Goal: Information Seeking & Learning: Learn about a topic

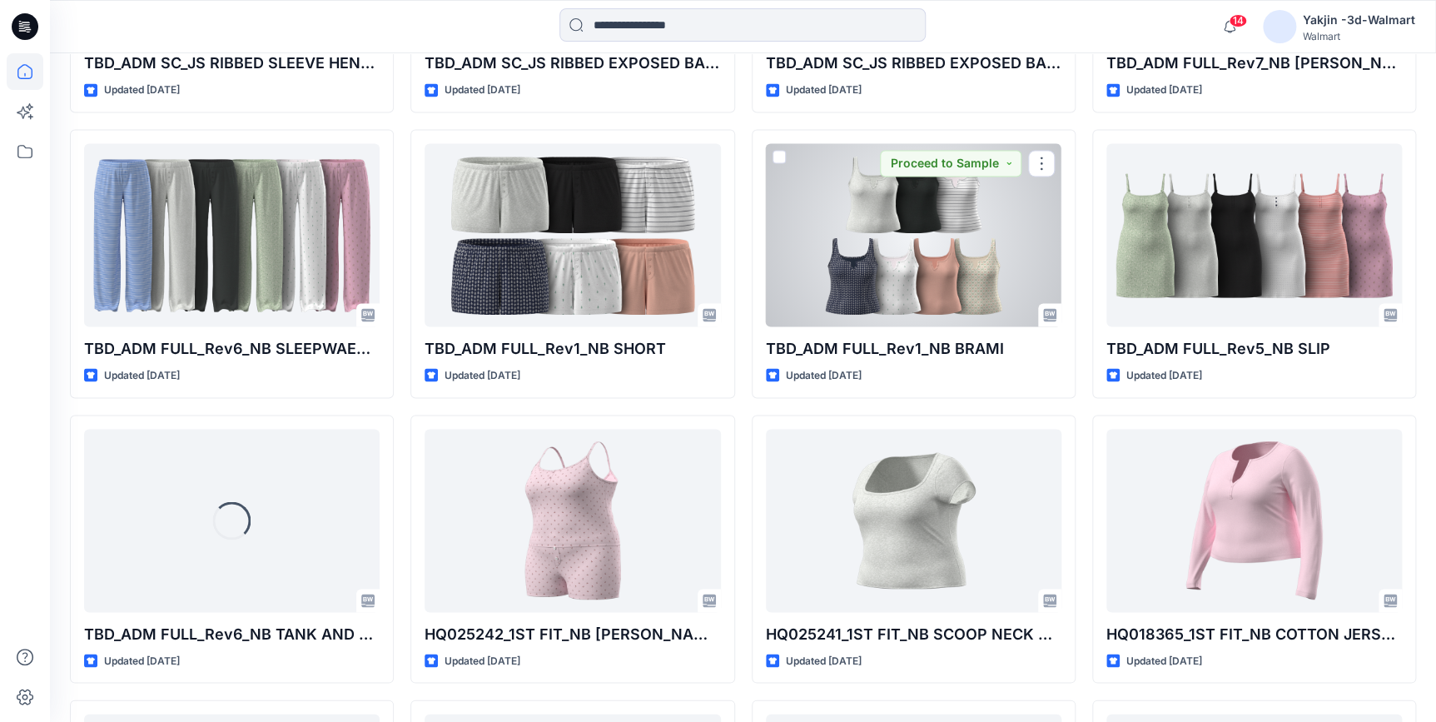
scroll to position [1429, 0]
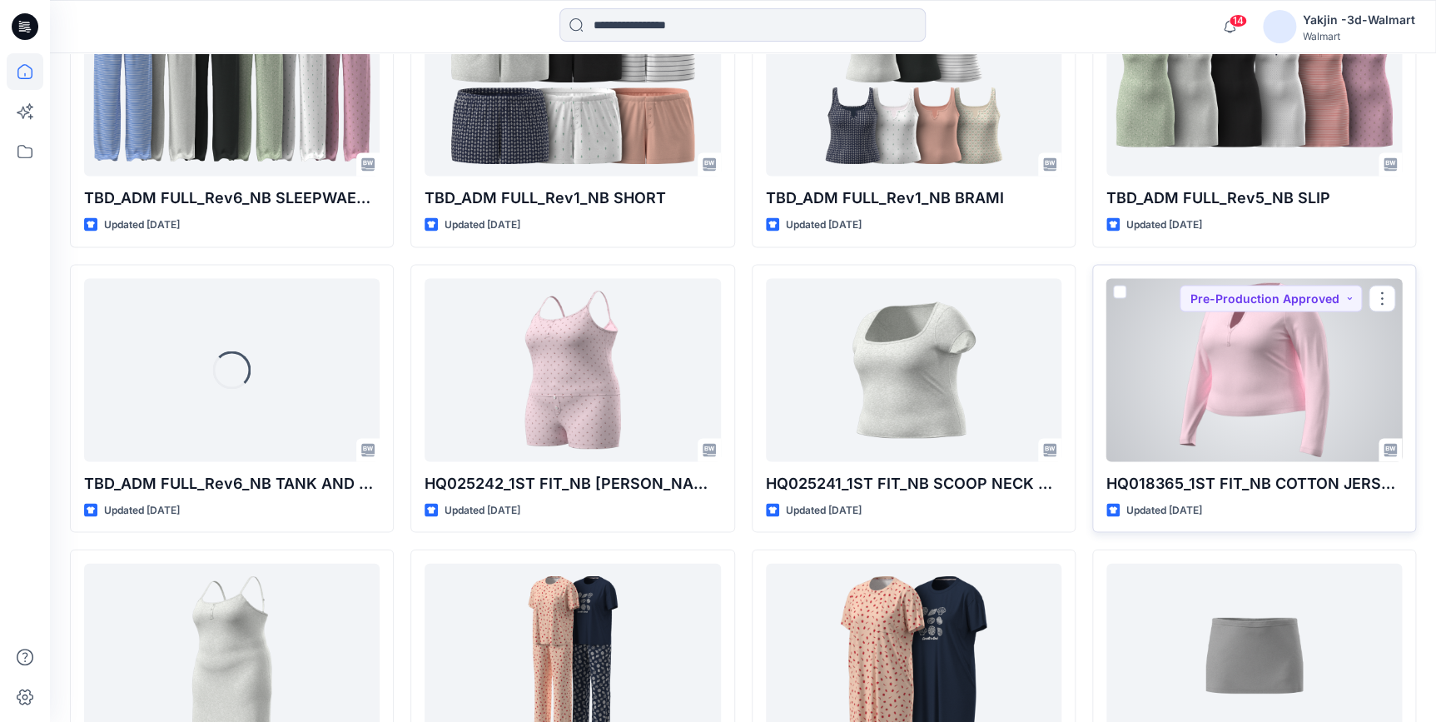
click at [1292, 397] on div at bounding box center [1255, 369] width 296 height 183
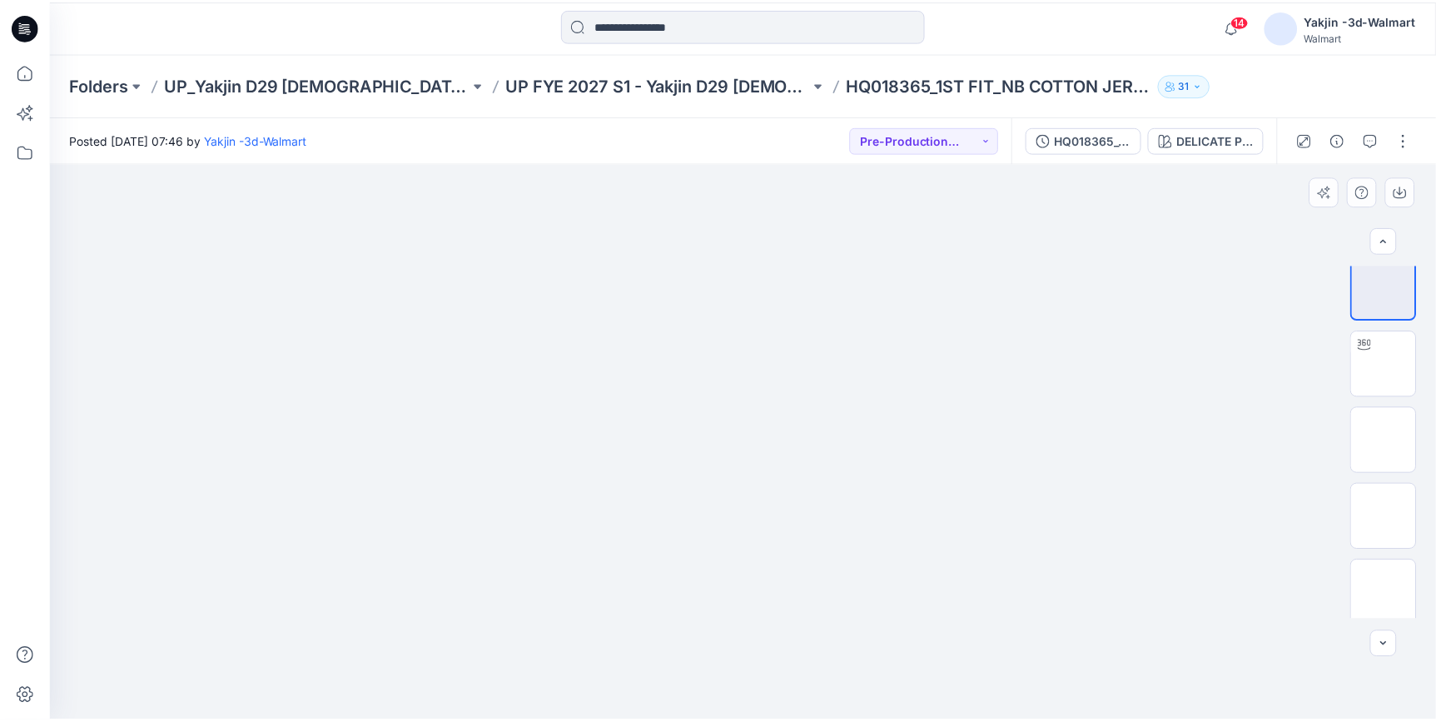
scroll to position [17, 0]
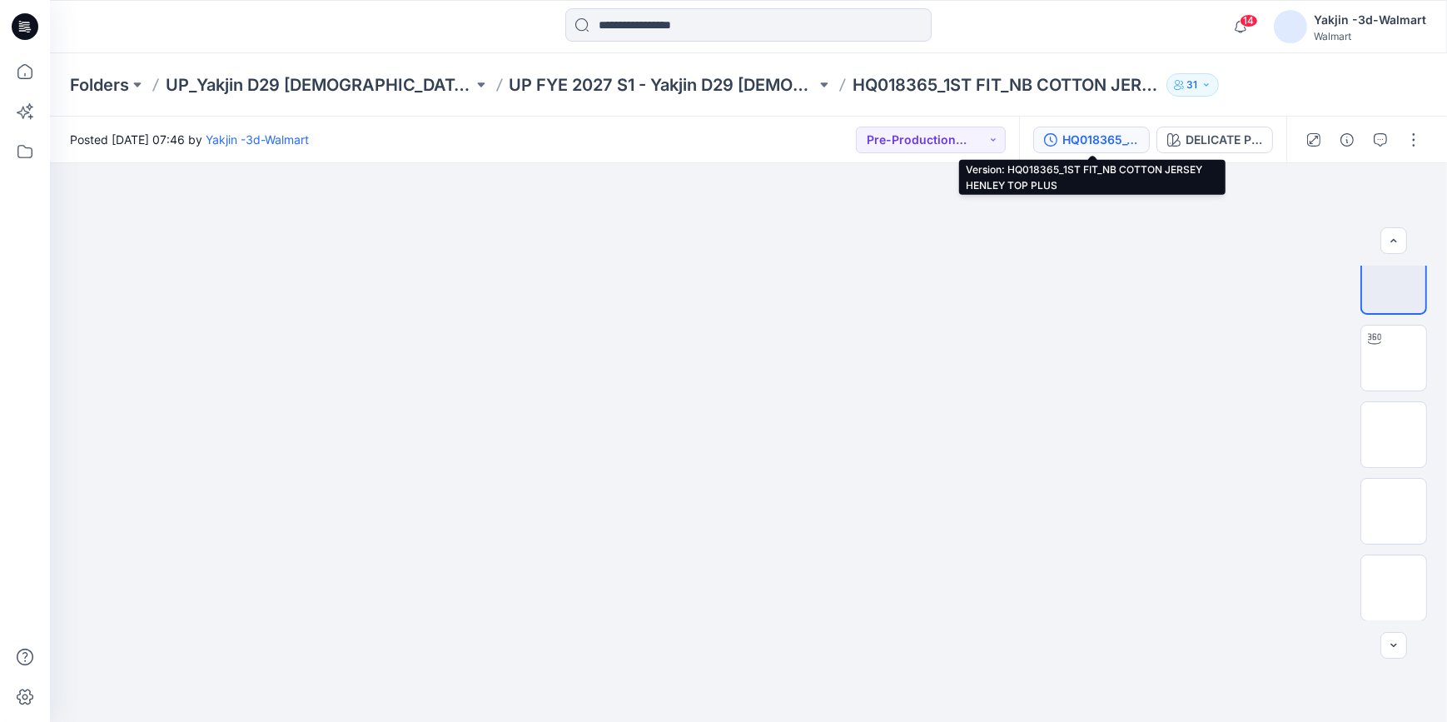
click at [1120, 151] on button "HQ018365_1ST FIT_NB COTTON JERSEY HENLEY TOP PLUS" at bounding box center [1091, 140] width 117 height 27
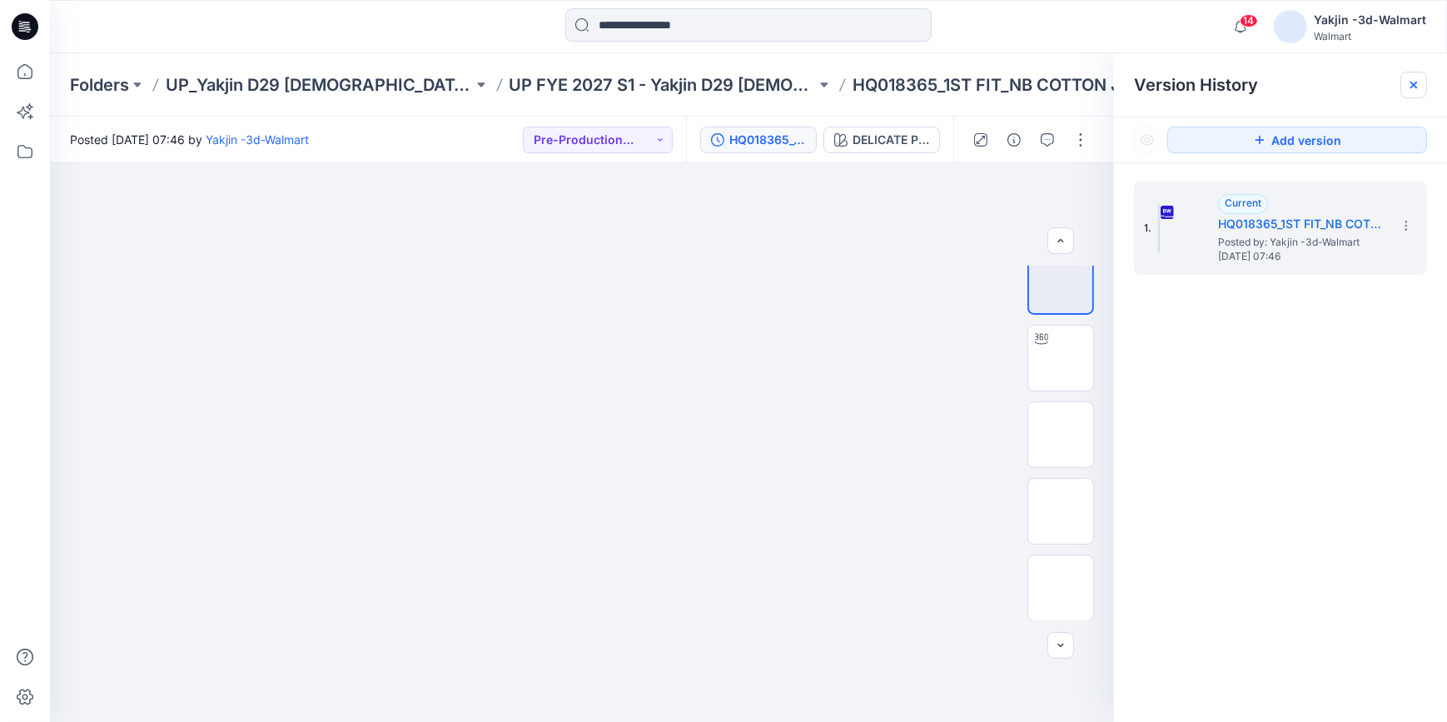
click at [1306, 90] on div at bounding box center [1414, 85] width 27 height 27
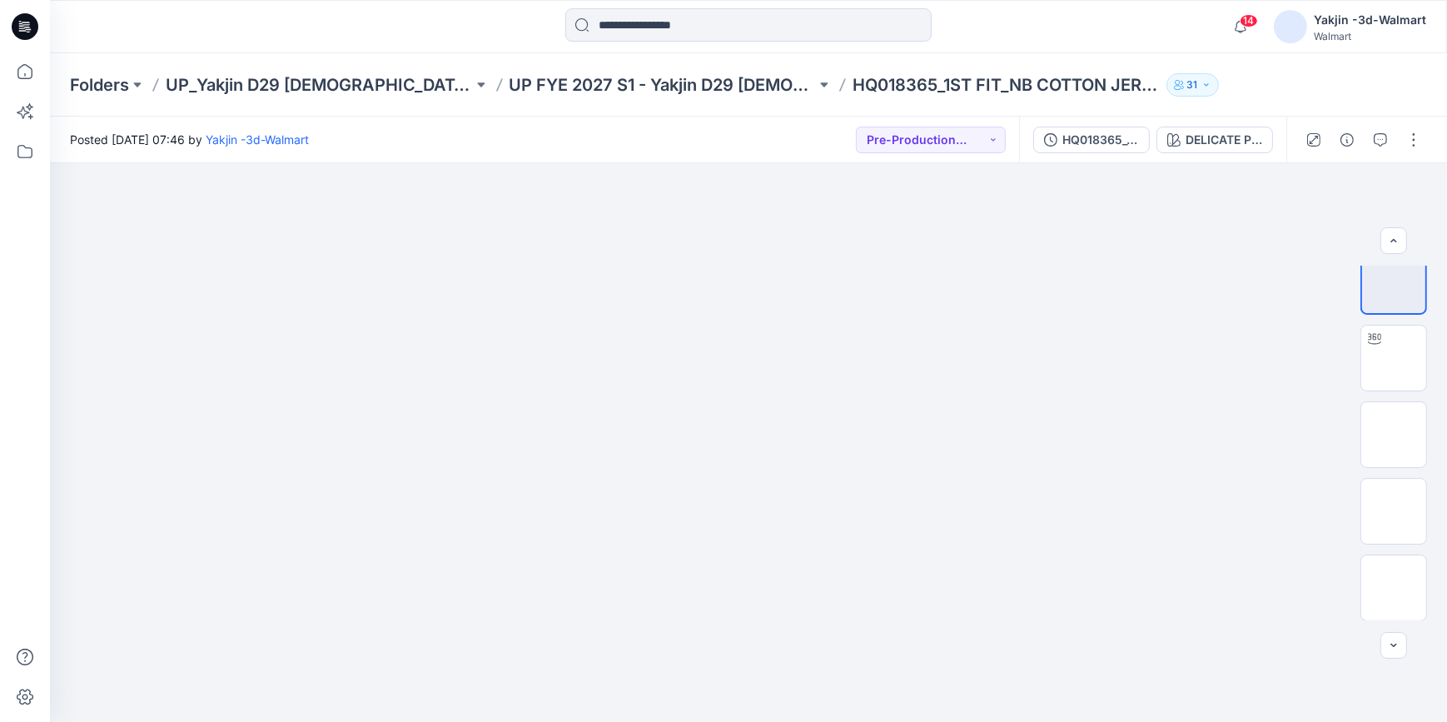
click at [27, 33] on icon at bounding box center [25, 26] width 27 height 27
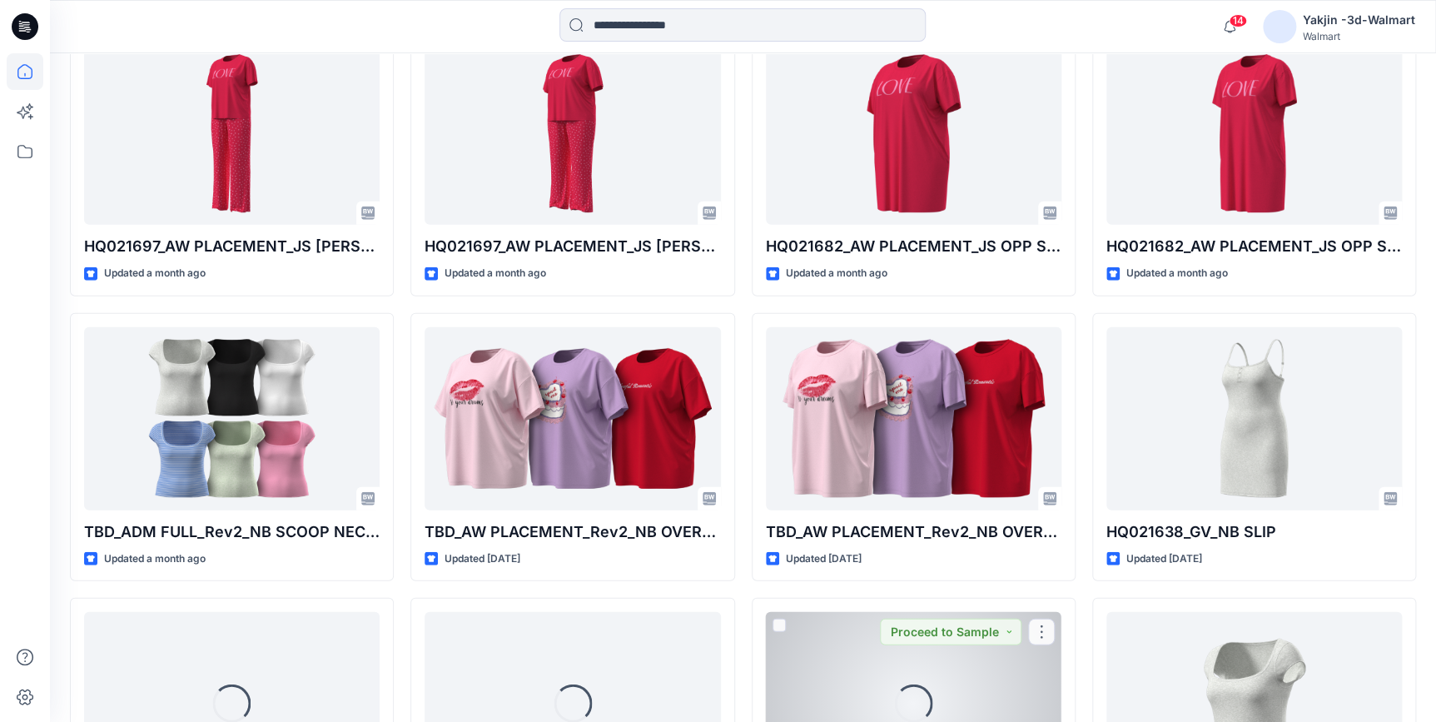
scroll to position [5326, 0]
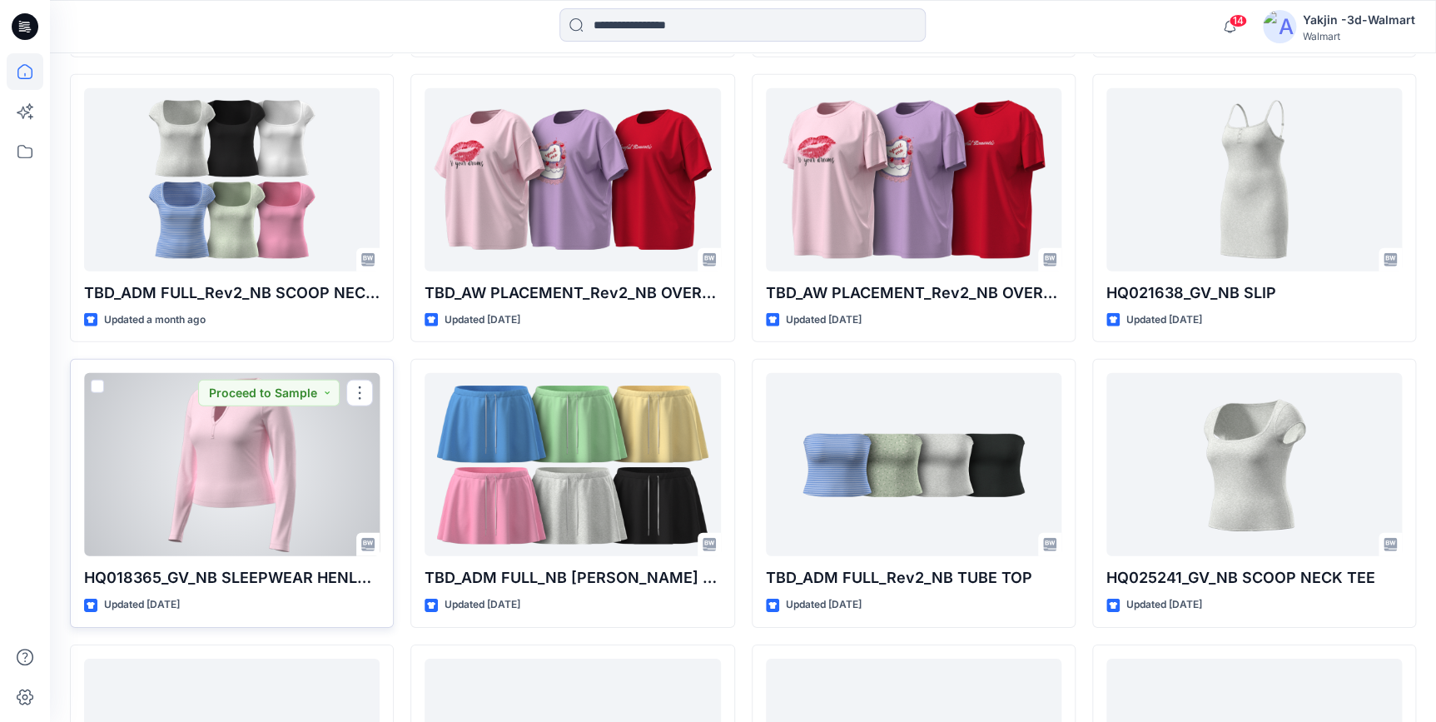
click at [151, 519] on div at bounding box center [232, 464] width 296 height 183
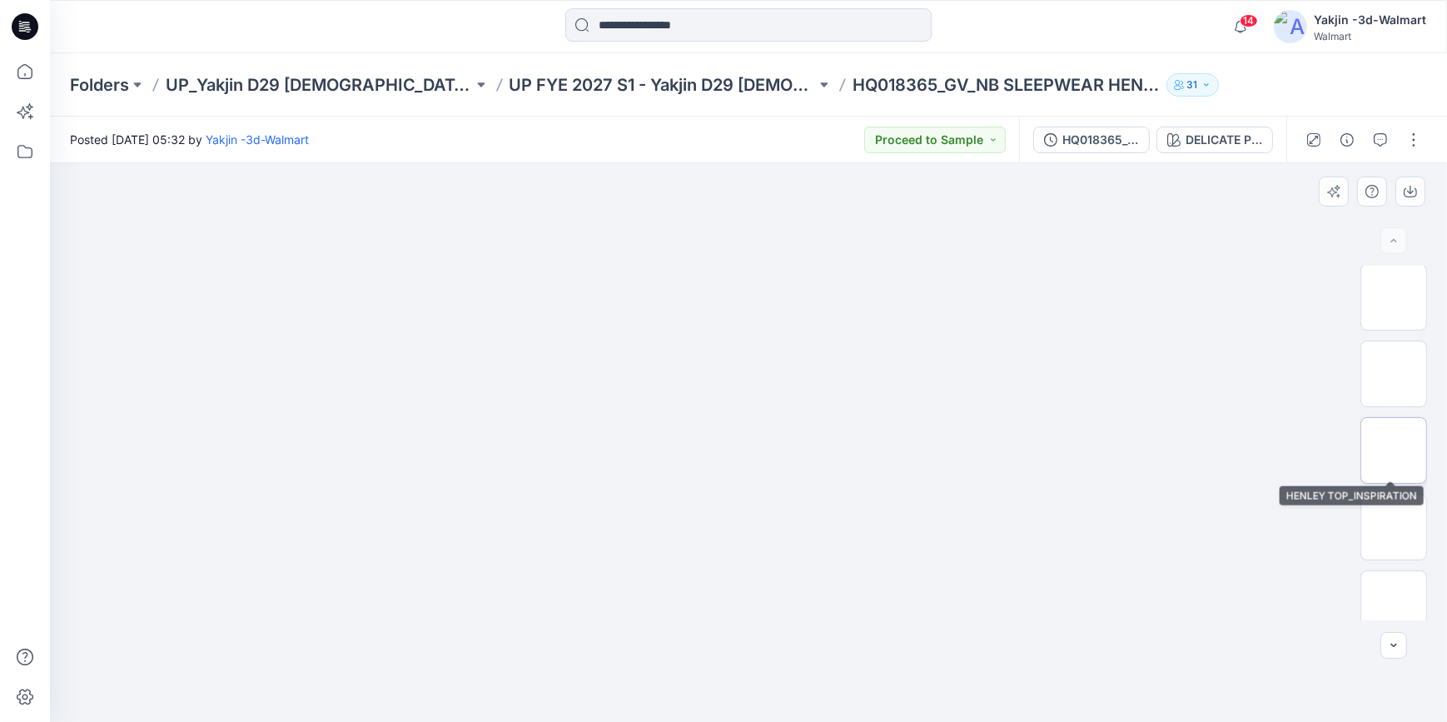
scroll to position [325, 0]
click at [1306, 357] on img at bounding box center [1394, 357] width 0 height 0
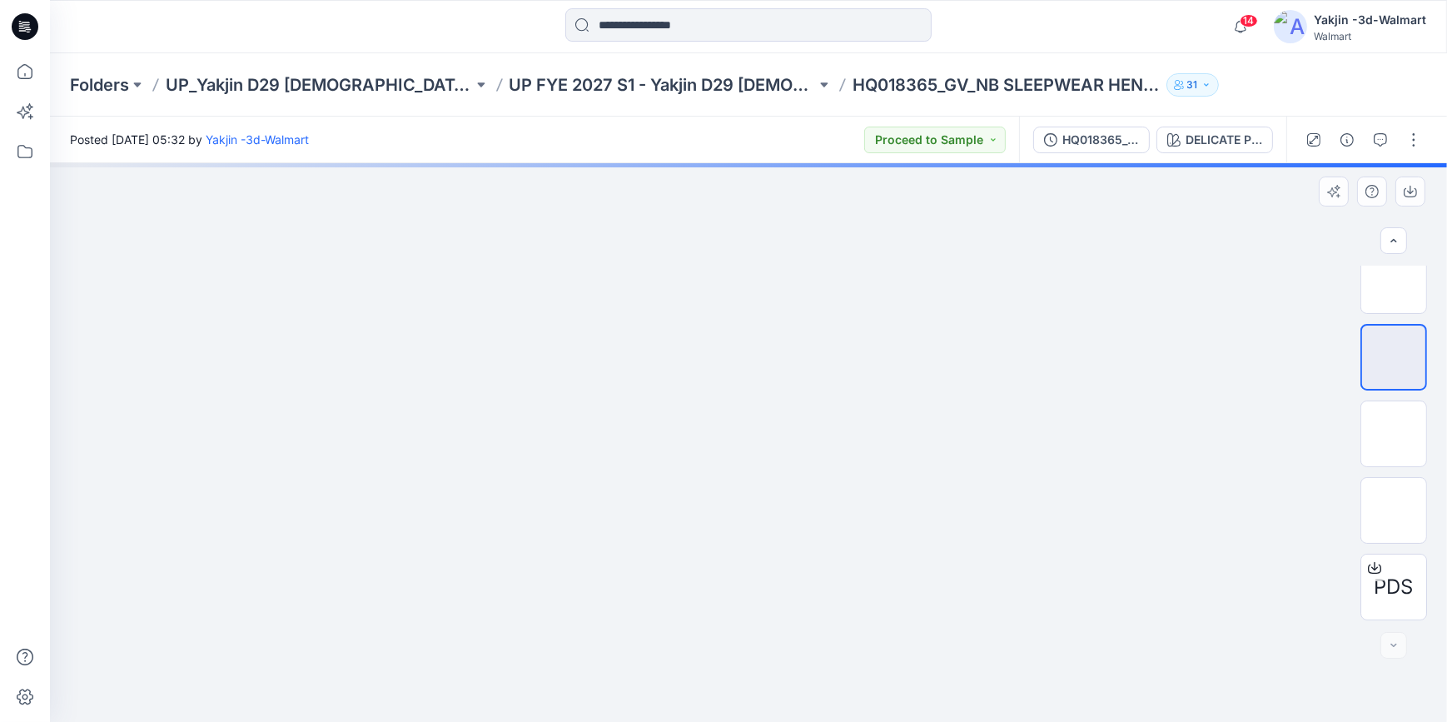
drag, startPoint x: 1123, startPoint y: 341, endPoint x: 676, endPoint y: 529, distance: 484.8
click at [676, 163] on img at bounding box center [361, 163] width 2171 height 0
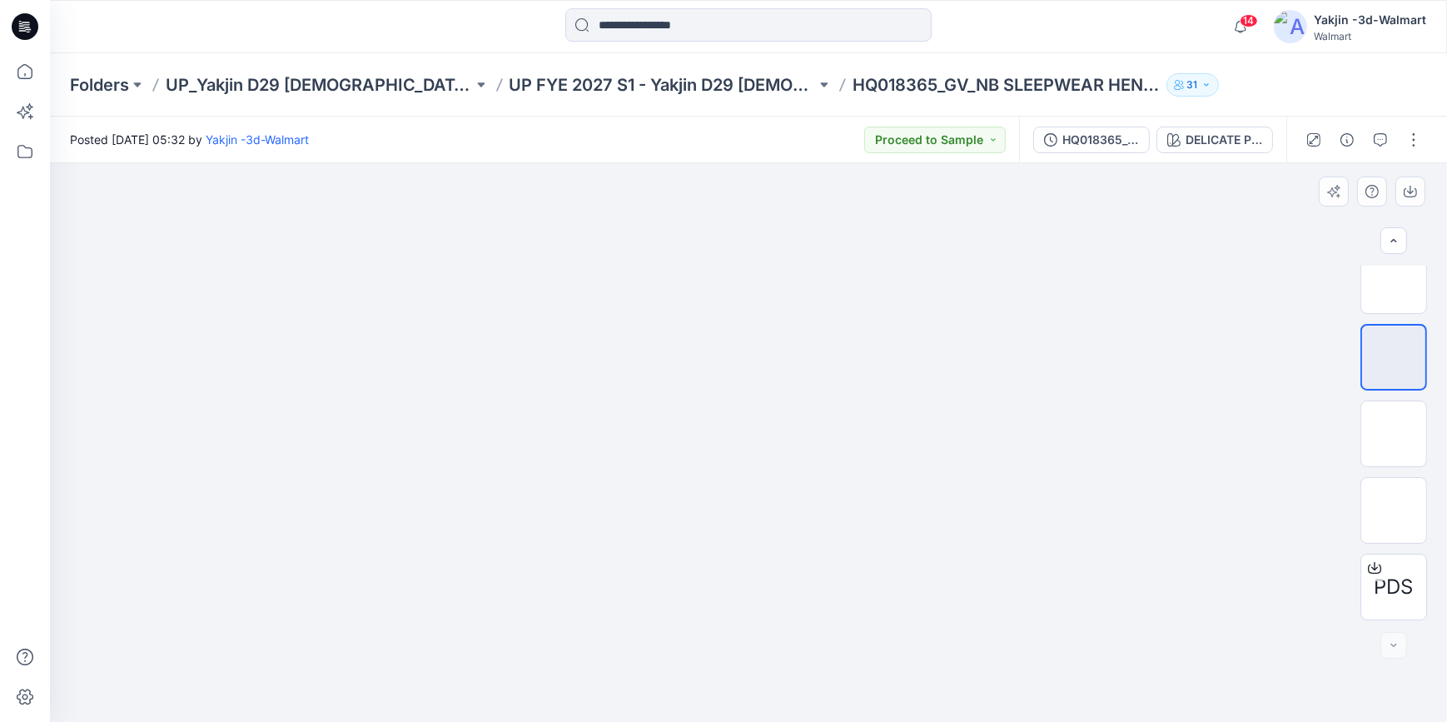
drag, startPoint x: 1200, startPoint y: 238, endPoint x: 1276, endPoint y: 255, distance: 78.4
click at [1200, 159] on img at bounding box center [361, 159] width 2171 height 0
drag, startPoint x: 1091, startPoint y: 258, endPoint x: 1195, endPoint y: 287, distance: 108.1
click at [1091, 159] on img at bounding box center [361, 159] width 2171 height 0
click at [1306, 434] on img at bounding box center [1394, 434] width 0 height 0
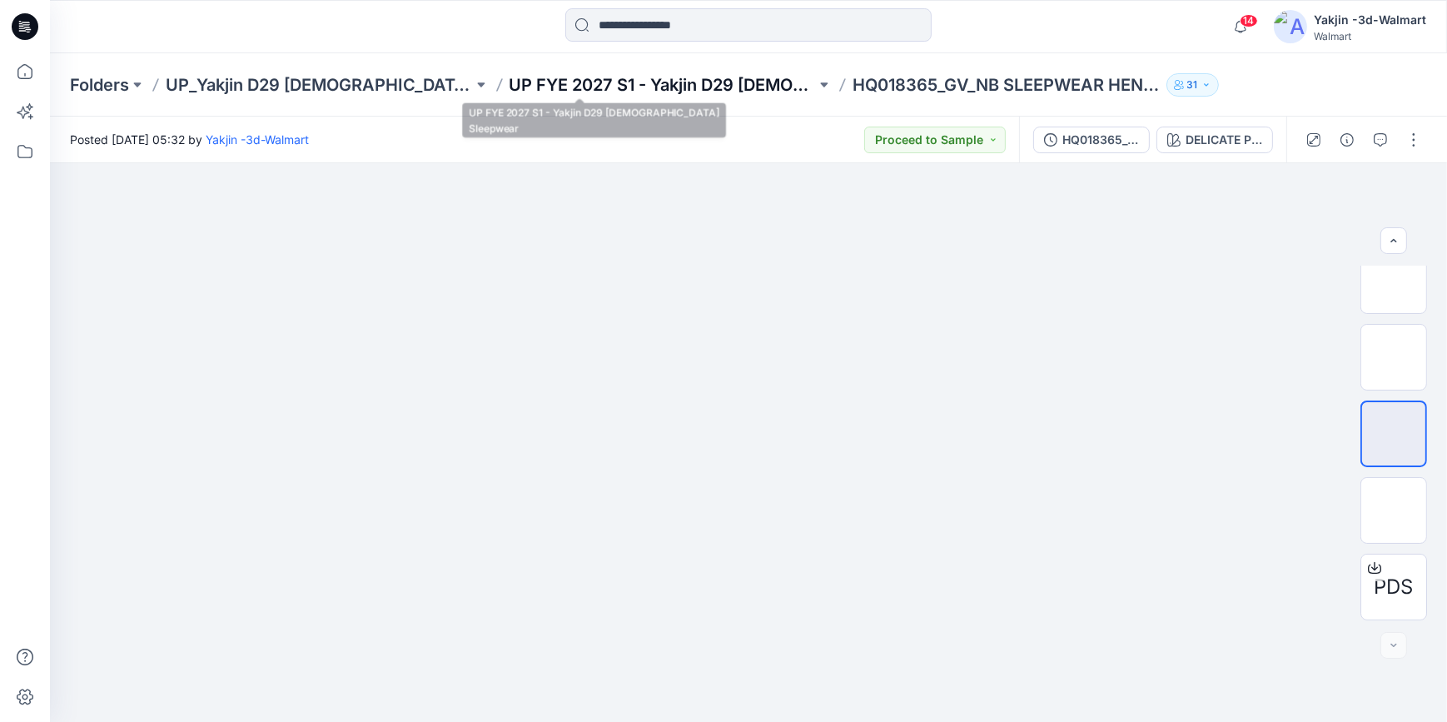
click at [624, 92] on p "UP FYE 2027 S1 - Yakjin D29 [DEMOGRAPHIC_DATA] Sleepwear" at bounding box center [663, 84] width 307 height 23
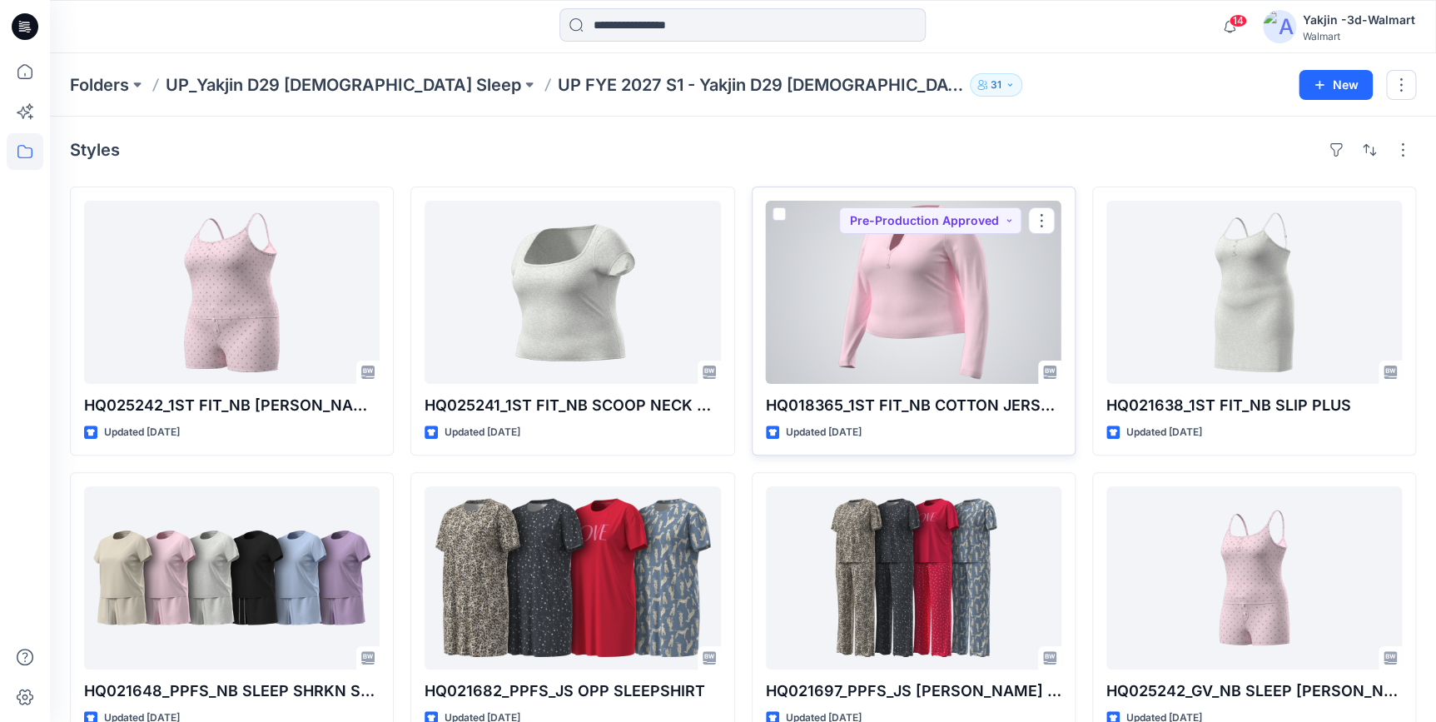
click at [894, 344] on div at bounding box center [914, 292] width 296 height 183
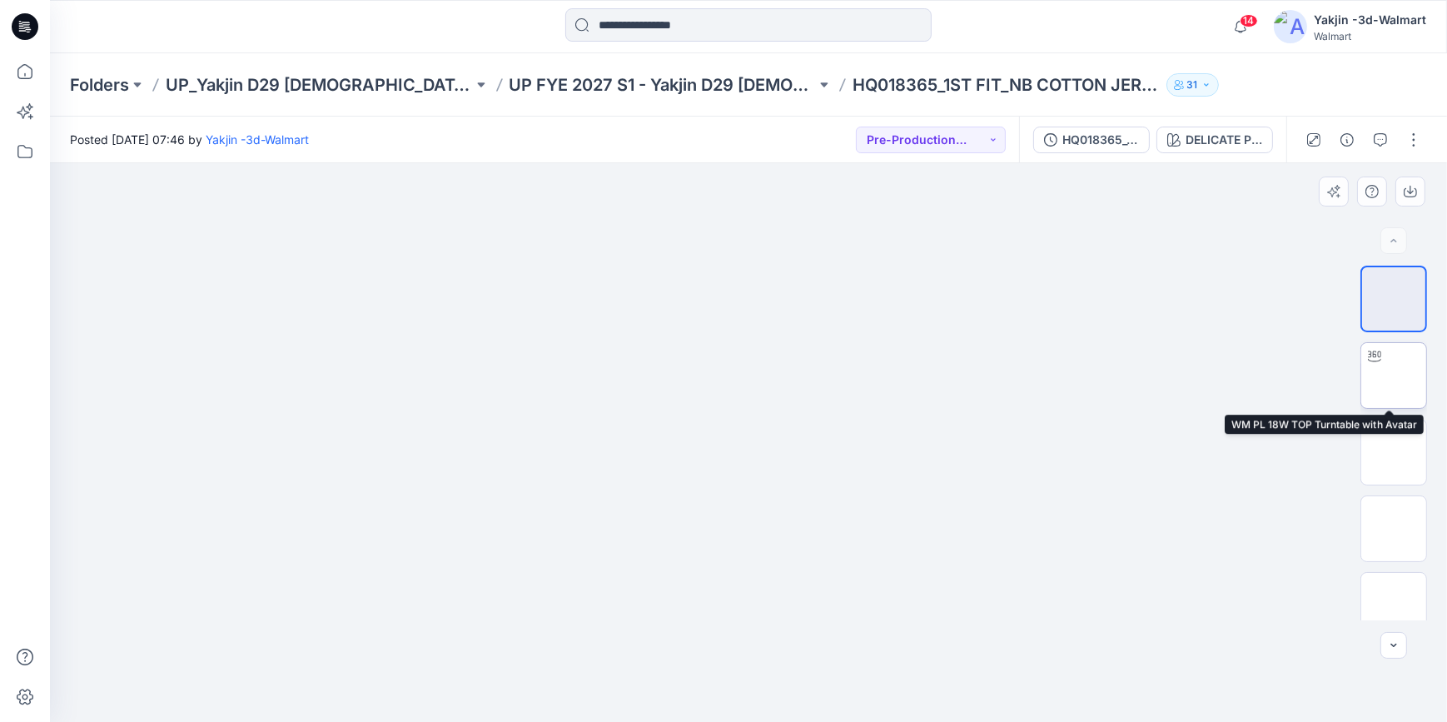
click at [1306, 376] on img at bounding box center [1394, 376] width 0 height 0
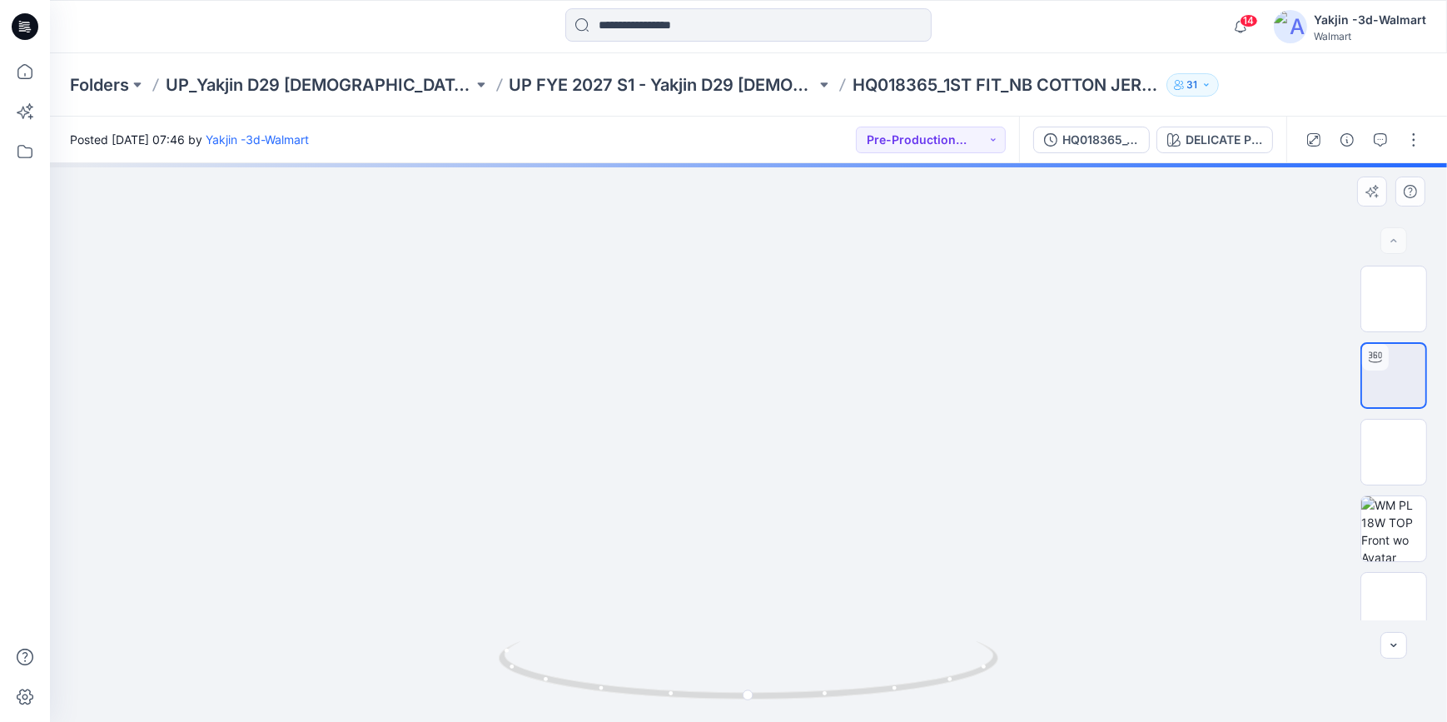
drag, startPoint x: 1010, startPoint y: 327, endPoint x: 1003, endPoint y: 458, distance: 130.9
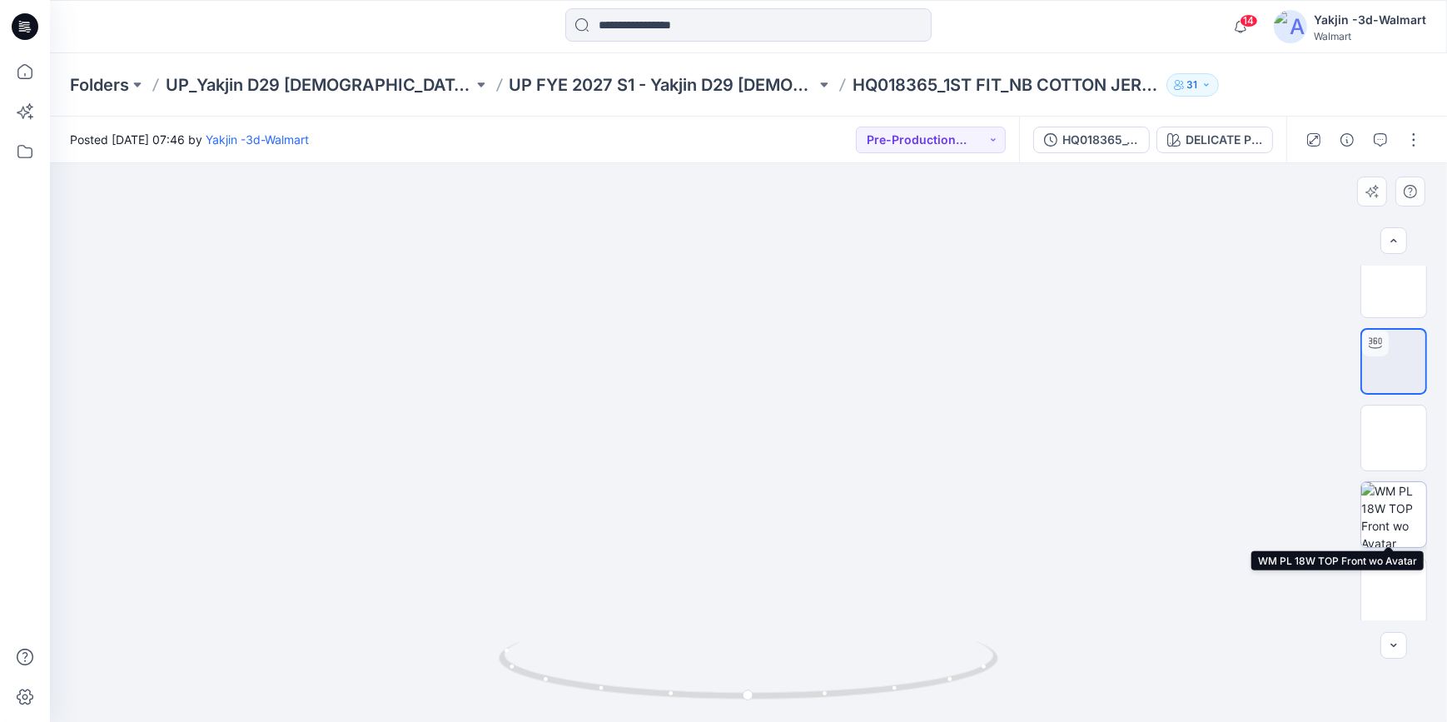
scroll to position [17, 0]
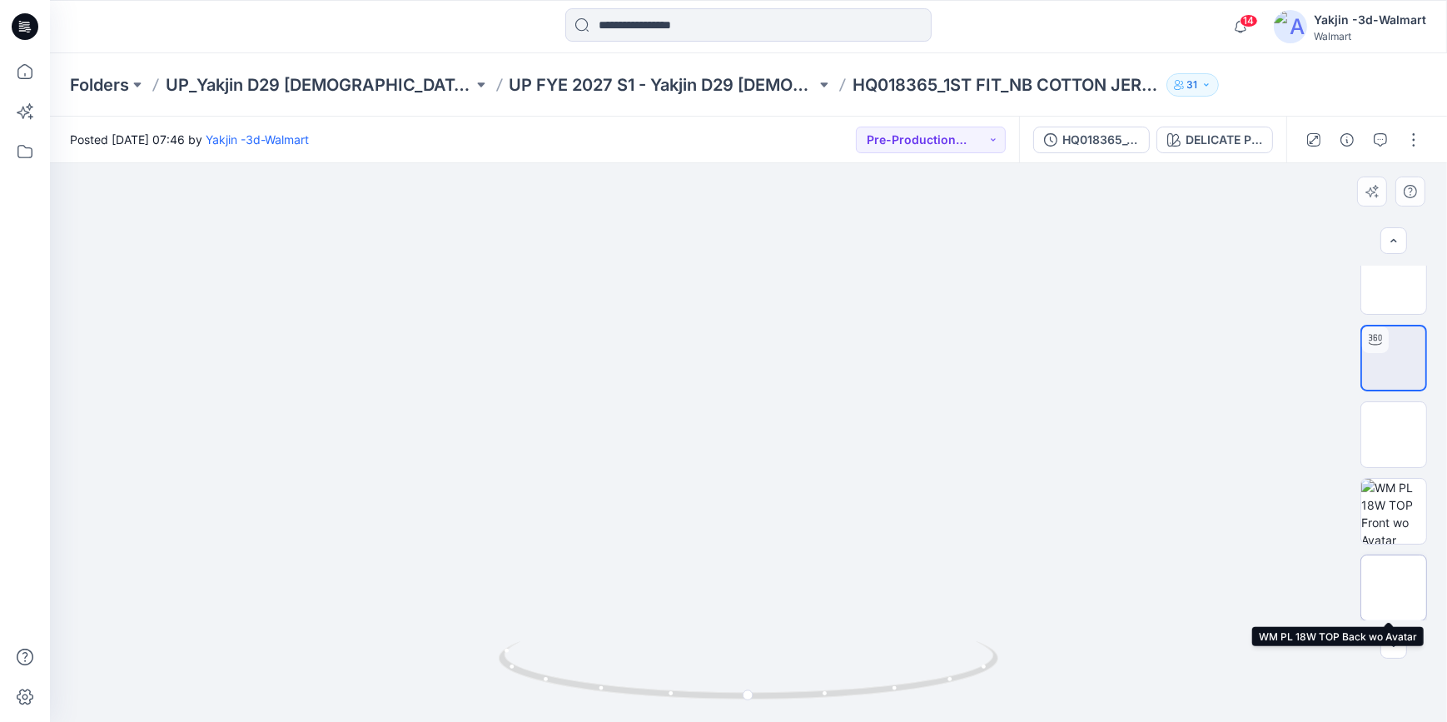
click at [1306, 588] on img at bounding box center [1394, 588] width 0 height 0
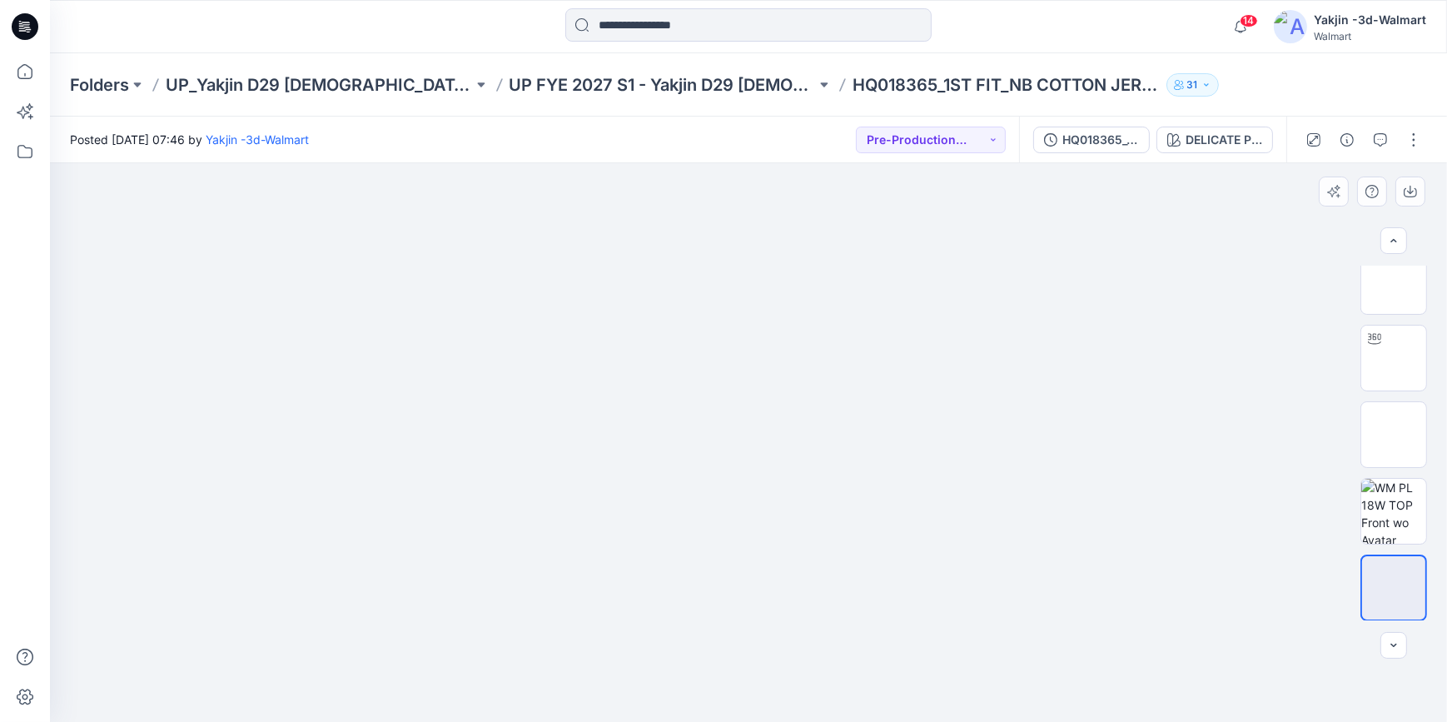
drag, startPoint x: 1060, startPoint y: 595, endPoint x: 1110, endPoint y: 541, distance: 73.0
click at [1060, 595] on div at bounding box center [748, 442] width 1397 height 559
click at [1306, 358] on img at bounding box center [1394, 358] width 0 height 0
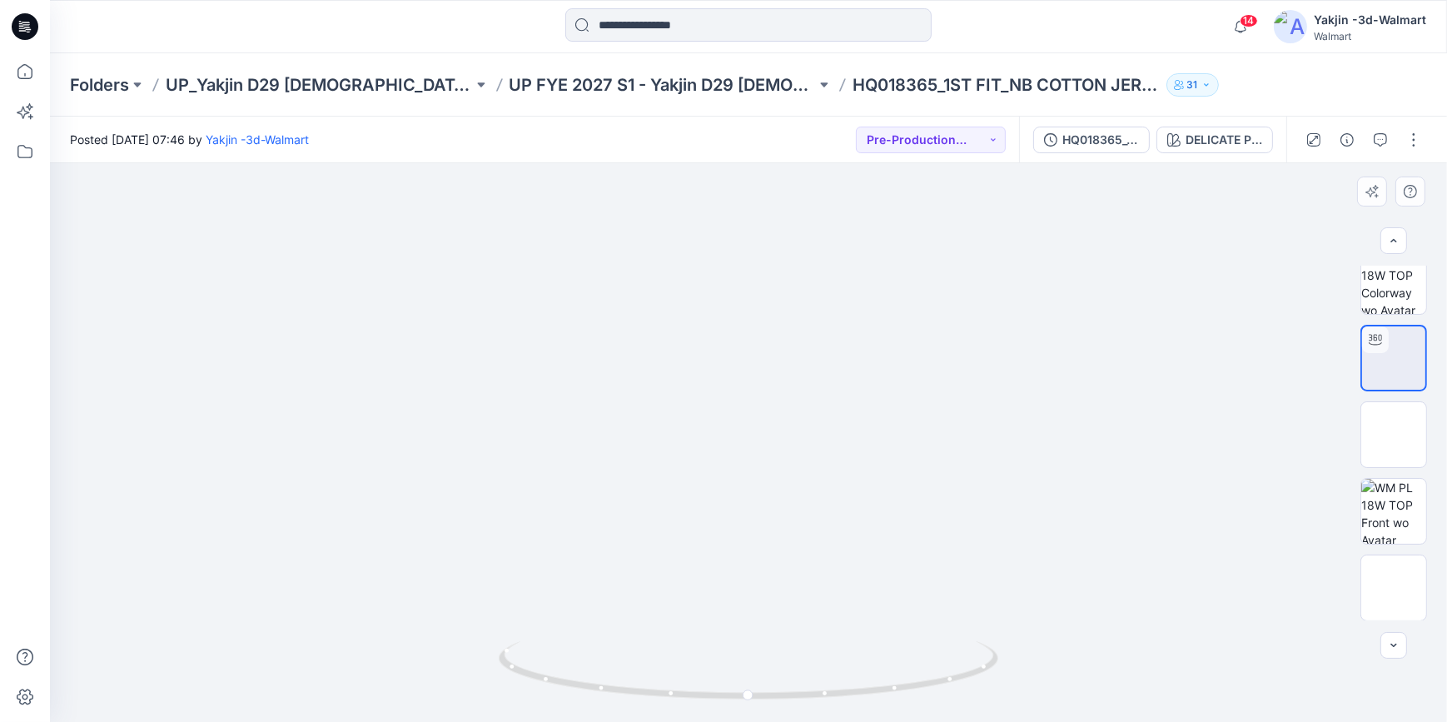
drag, startPoint x: 974, startPoint y: 384, endPoint x: 966, endPoint y: 450, distance: 67.1
drag, startPoint x: 803, startPoint y: 255, endPoint x: 799, endPoint y: 447, distance: 192.4
